Goal: Information Seeking & Learning: Find specific fact

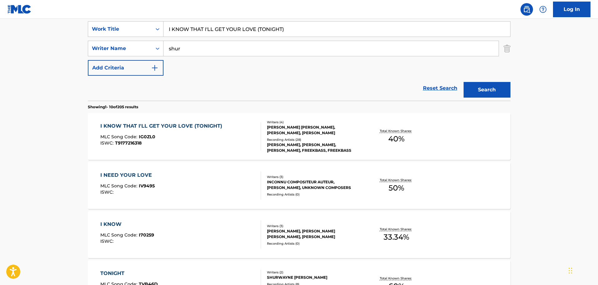
click at [192, 30] on input "I KNOW THAT I'LL GET YOUR LOVE (TONIGHT)" at bounding box center [336, 29] width 347 height 15
paste input "NEED YOUR LOVE"
click at [493, 94] on button "Search" at bounding box center [486, 90] width 47 height 16
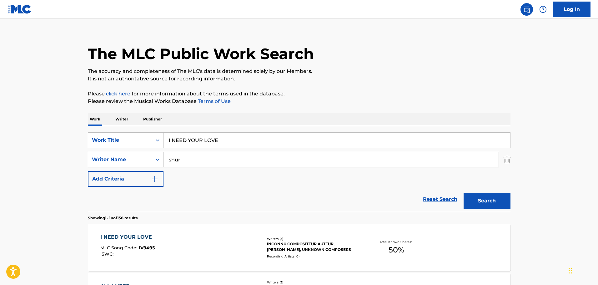
scroll to position [118, 0]
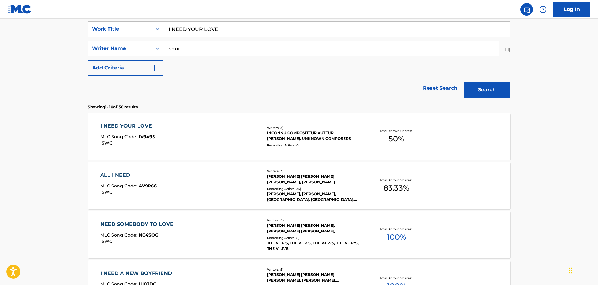
click at [197, 27] on input "I NEED YOUR LOVE" at bounding box center [336, 29] width 347 height 15
paste input "SHOULD'VE STAYED AWAY"
click at [488, 87] on button "Search" at bounding box center [486, 90] width 47 height 16
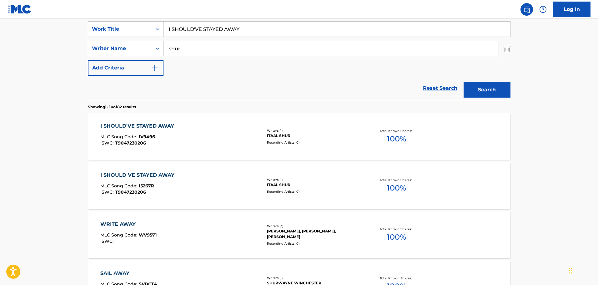
click at [190, 27] on input "I SHOULD'VE STAYED AWAY" at bounding box center [336, 29] width 347 height 15
paste input "WON'T CARE"
click at [491, 90] on button "Search" at bounding box center [486, 90] width 47 height 16
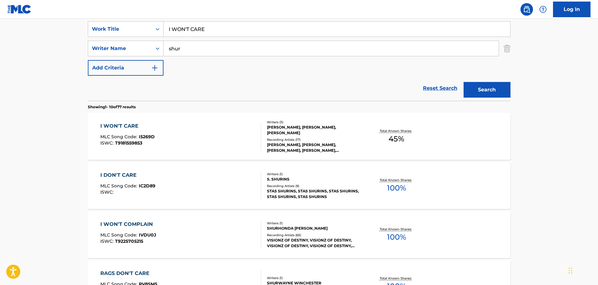
click at [194, 29] on input "I WON'T CARE" at bounding box center [336, 29] width 347 height 15
paste input "F YOU WANT IT YOU GOT IT"
click at [482, 88] on button "Search" at bounding box center [486, 90] width 47 height 16
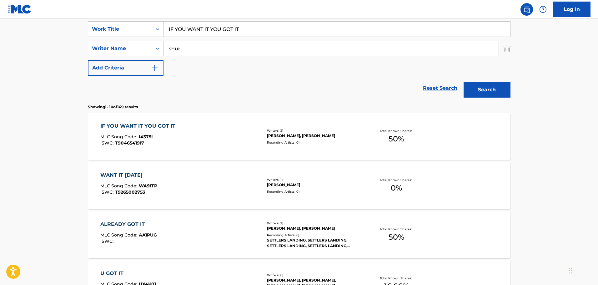
click at [199, 29] on input "IF YOU WANT IT YOU GOT IT" at bounding box center [336, 29] width 347 height 15
paste input "[PERSON_NAME] THE BARI CONSTRICTOR, PT. 1"
drag, startPoint x: 270, startPoint y: 29, endPoint x: 330, endPoint y: 31, distance: 60.0
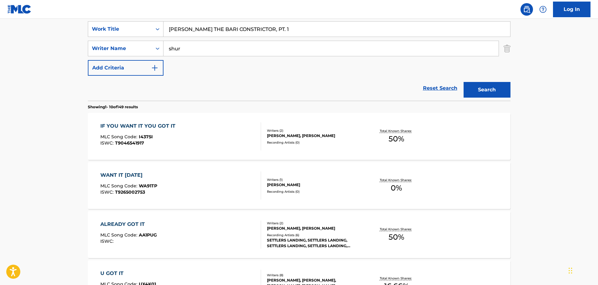
click at [330, 31] on input "[PERSON_NAME] THE BARI CONSTRICTOR, PT. 1" at bounding box center [336, 29] width 347 height 15
click at [463, 82] on button "Search" at bounding box center [486, 90] width 47 height 16
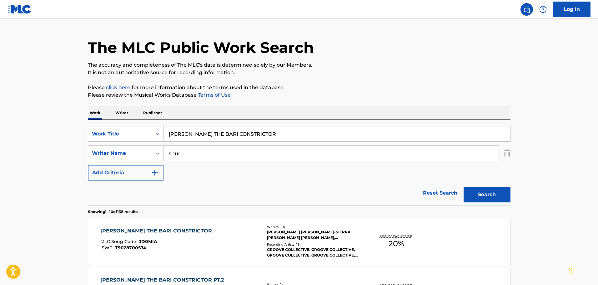
scroll to position [0, 0]
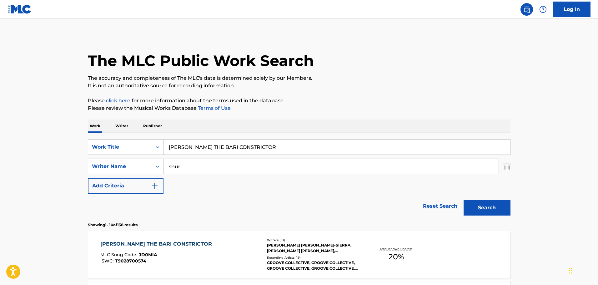
click at [196, 146] on input "[PERSON_NAME] THE BARI CONSTRICTOR" at bounding box center [336, 146] width 347 height 15
paste input "UICE"
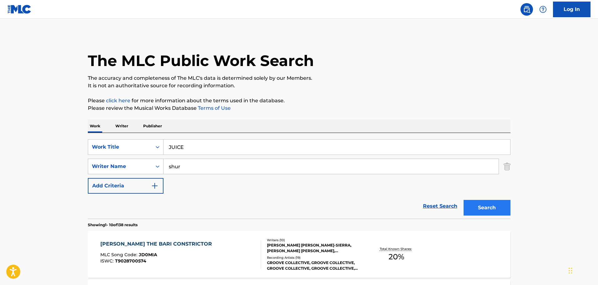
type input "JUICE"
click at [489, 208] on button "Search" at bounding box center [486, 208] width 47 height 16
